Goal: Find specific page/section: Find specific page/section

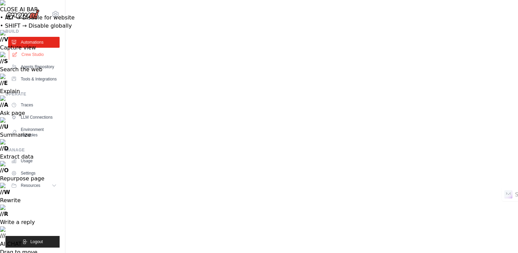
click at [36, 56] on link "Crew Studio" at bounding box center [34, 54] width 51 height 11
